Goal: Use online tool/utility: Utilize a website feature to perform a specific function

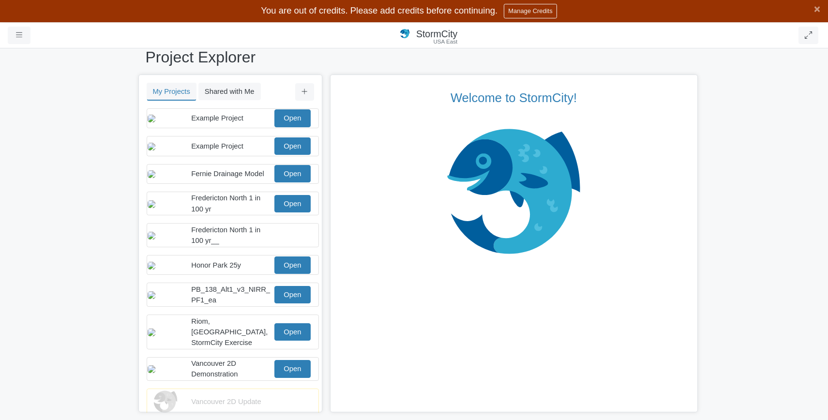
click at [195, 119] on span "Example Project" at bounding box center [217, 118] width 52 height 8
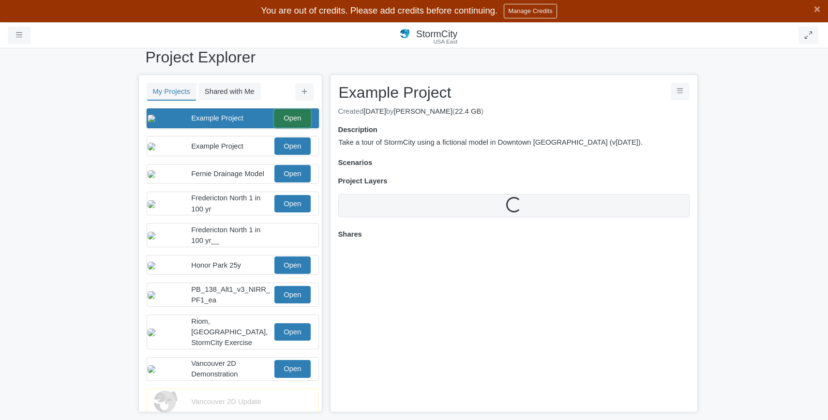
click at [287, 125] on link "Open" at bounding box center [292, 117] width 36 height 17
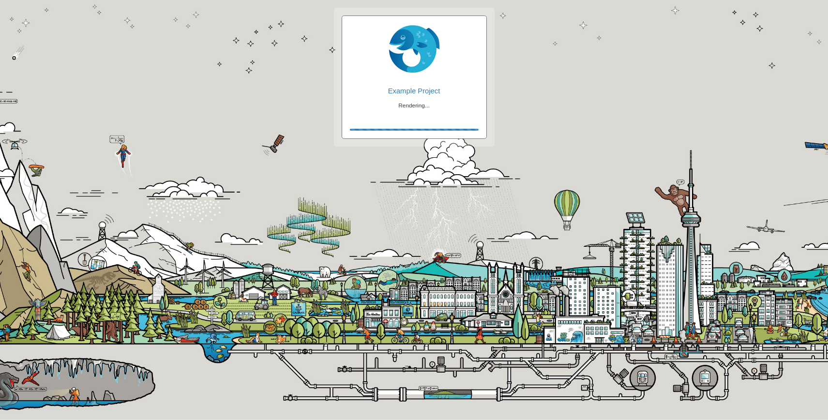
checkbox input "true"
checkbox input "false"
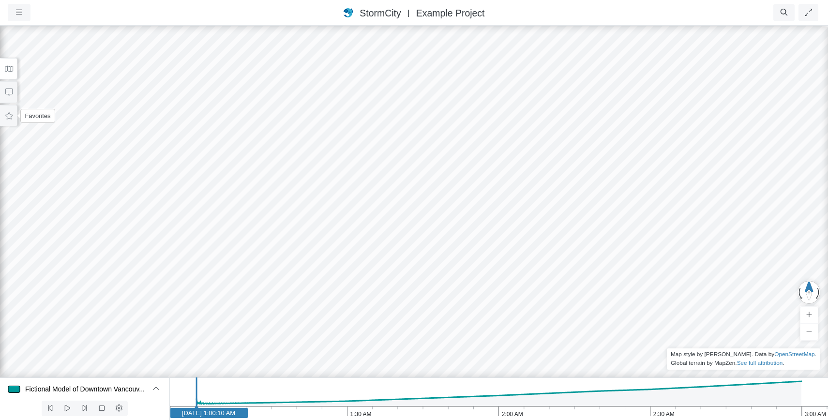
click at [10, 120] on button at bounding box center [8, 116] width 17 height 22
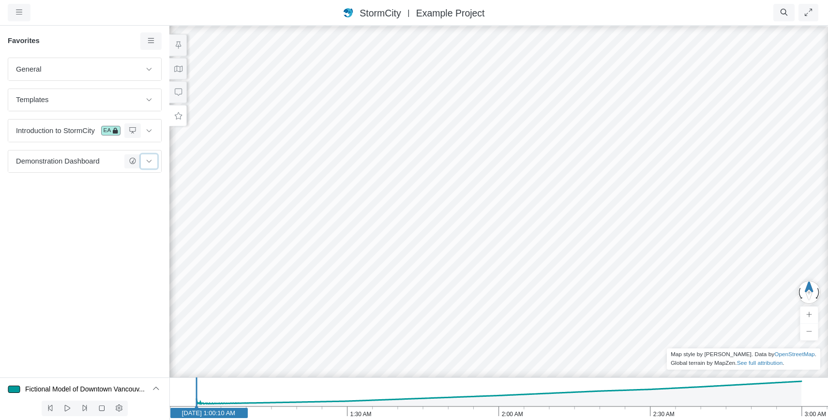
click at [149, 163] on icon at bounding box center [149, 161] width 8 height 6
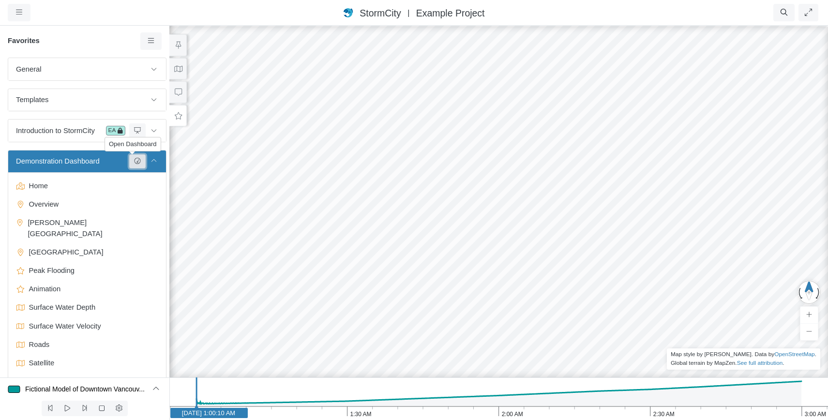
click at [135, 164] on icon at bounding box center [137, 161] width 8 height 6
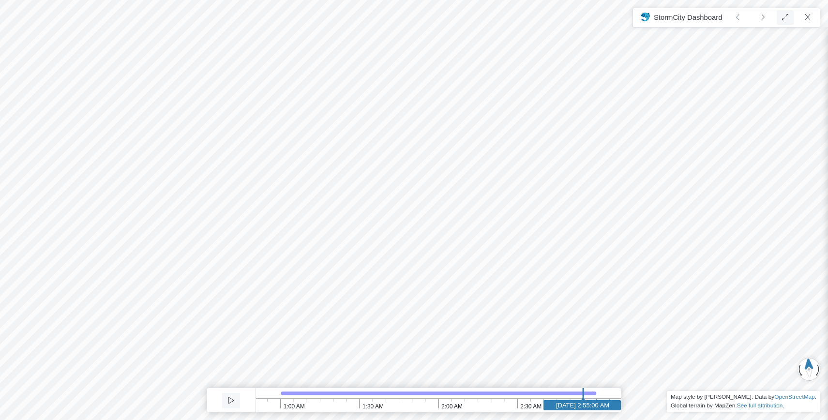
click at [760, 19] on link at bounding box center [762, 17] width 25 height 18
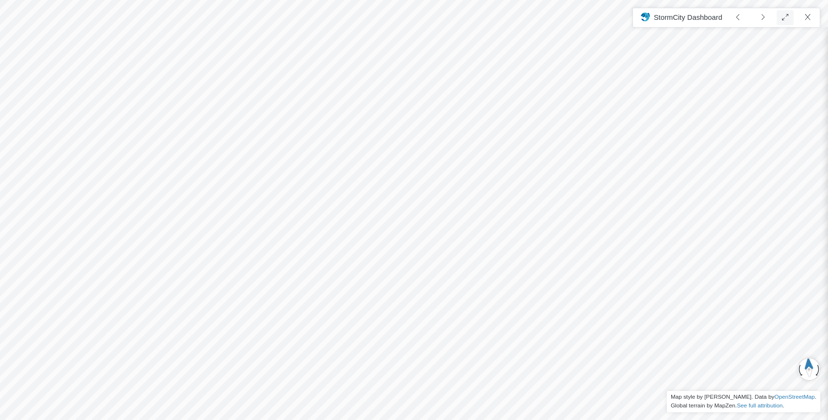
click at [764, 22] on link at bounding box center [762, 17] width 25 height 18
click at [146, 148] on div at bounding box center [414, 210] width 828 height 420
click at [760, 21] on link at bounding box center [762, 17] width 25 height 18
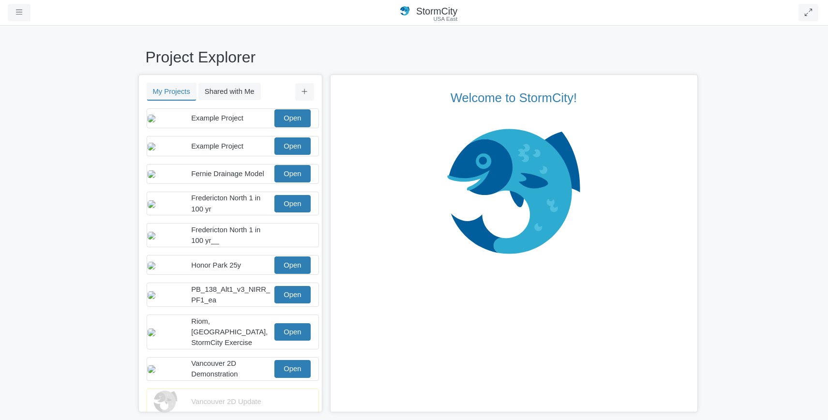
click at [208, 148] on div "Example Project Open" at bounding box center [229, 145] width 163 height 17
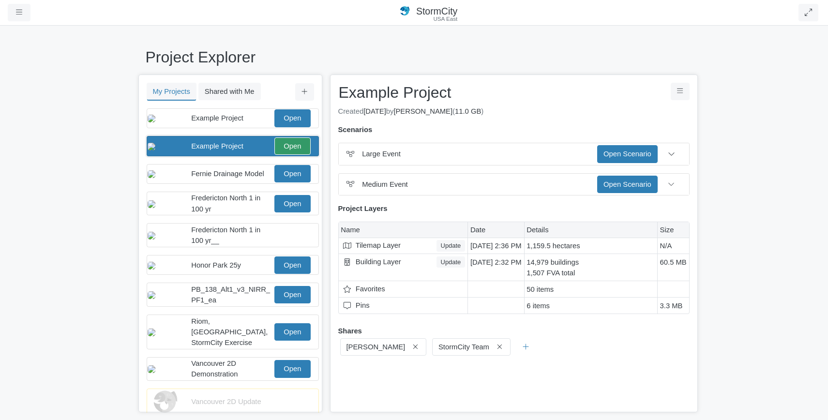
click at [219, 127] on div "Example Project Open" at bounding box center [229, 117] width 163 height 17
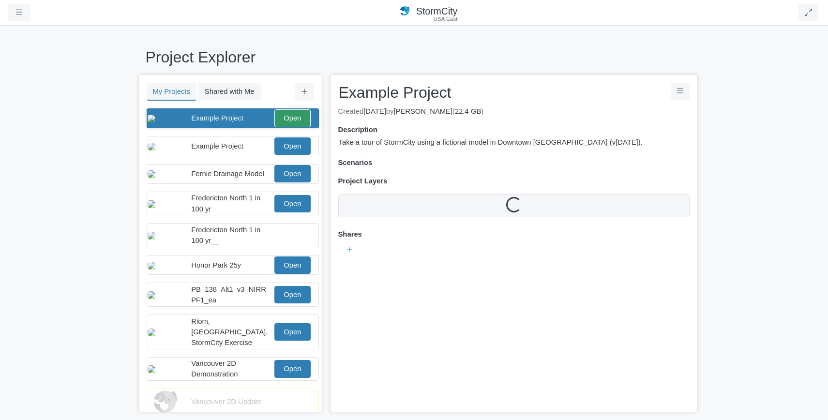
click at [218, 119] on span "Example Project" at bounding box center [217, 118] width 52 height 8
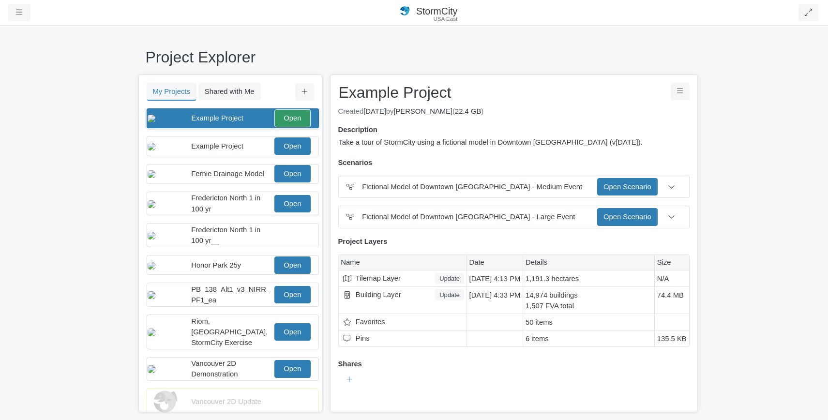
click at [230, 150] on span "Example Project" at bounding box center [217, 146] width 52 height 8
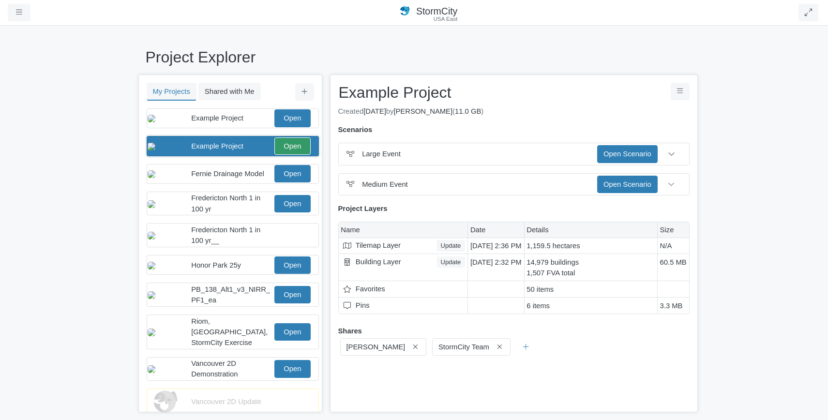
click at [218, 127] on div "Example Project Open" at bounding box center [229, 117] width 163 height 17
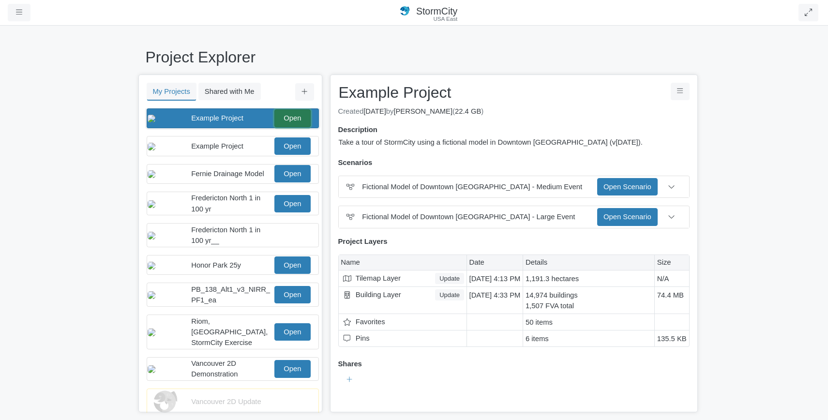
click at [281, 121] on link "Open" at bounding box center [292, 117] width 36 height 17
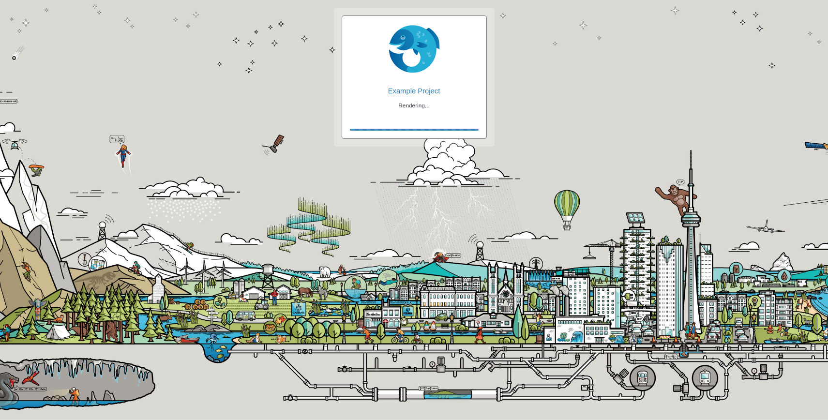
checkbox input "true"
checkbox input "false"
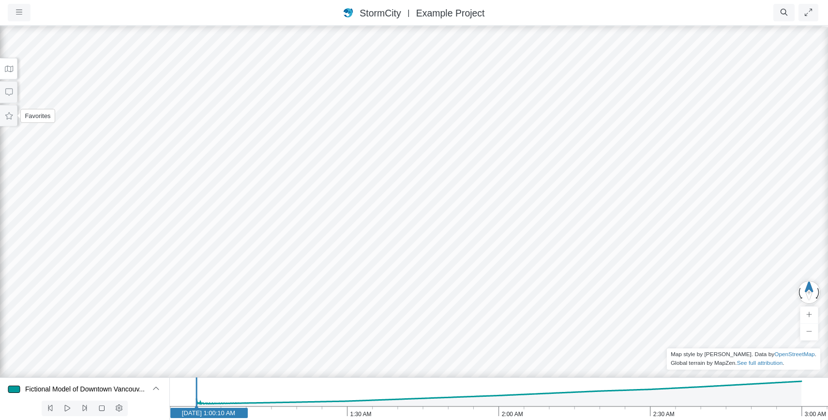
click at [11, 118] on icon at bounding box center [8, 115] width 7 height 7
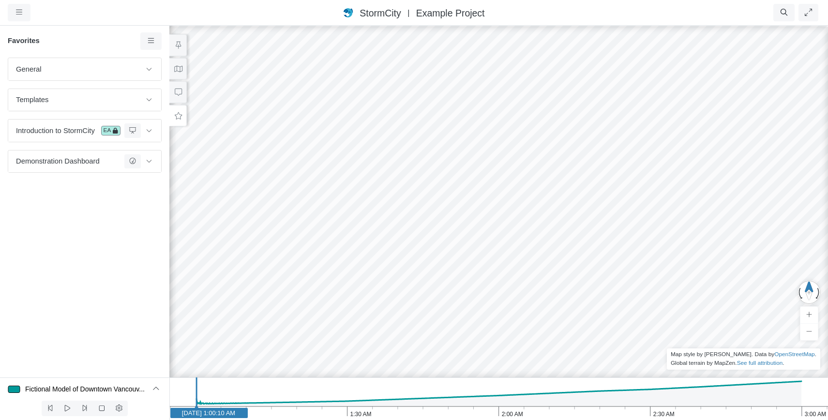
click at [153, 40] on icon at bounding box center [151, 40] width 9 height 7
click at [176, 148] on span "Add Group" at bounding box center [178, 149] width 35 height 8
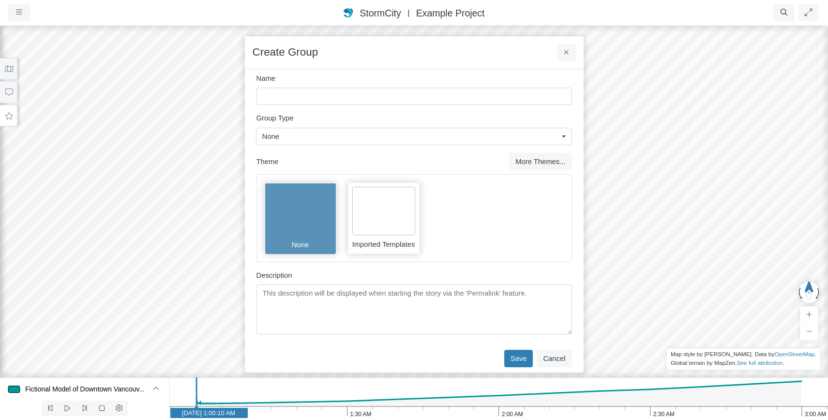
click at [462, 135] on div "None" at bounding box center [410, 136] width 296 height 11
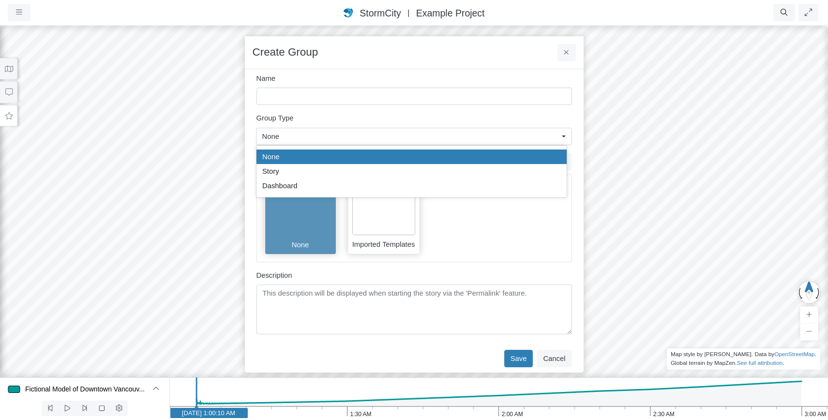
click at [462, 135] on div "None" at bounding box center [410, 136] width 296 height 11
